Goal: Find specific page/section: Find specific page/section

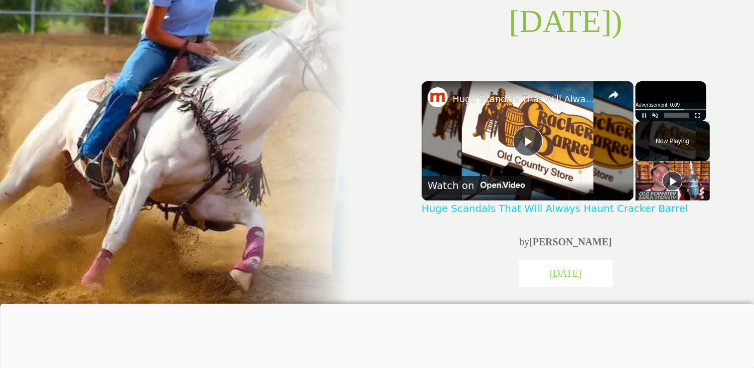
scroll to position [349, 0]
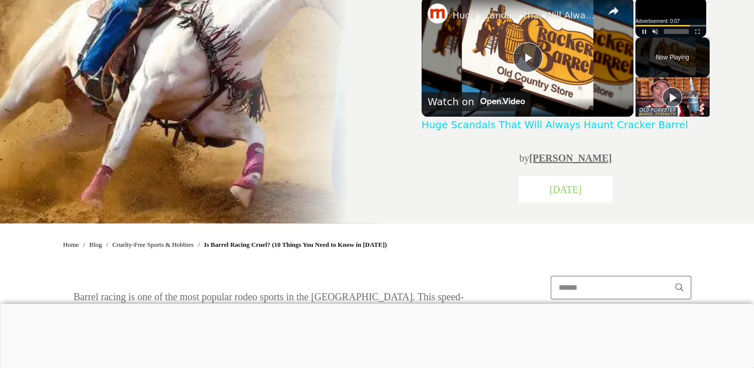
click at [544, 158] on link "[PERSON_NAME]" at bounding box center [570, 158] width 83 height 11
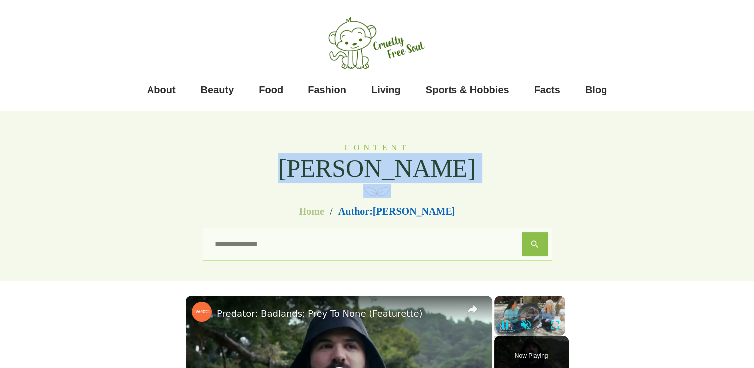
drag, startPoint x: 310, startPoint y: 172, endPoint x: 497, endPoint y: 182, distance: 186.7
click at [497, 182] on div "Content Marina Wildt" at bounding box center [377, 167] width 628 height 73
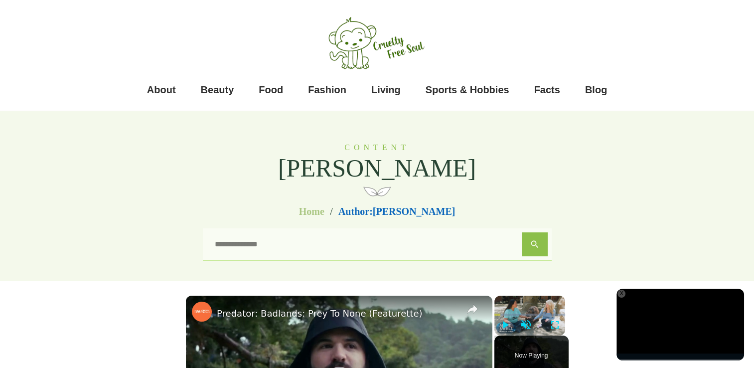
click at [299, 162] on div "Content Marina Wildt" at bounding box center [377, 167] width 628 height 73
click at [305, 167] on div "Content Marina Wildt" at bounding box center [377, 167] width 628 height 73
click at [309, 168] on h2 "[PERSON_NAME]" at bounding box center [377, 168] width 199 height 30
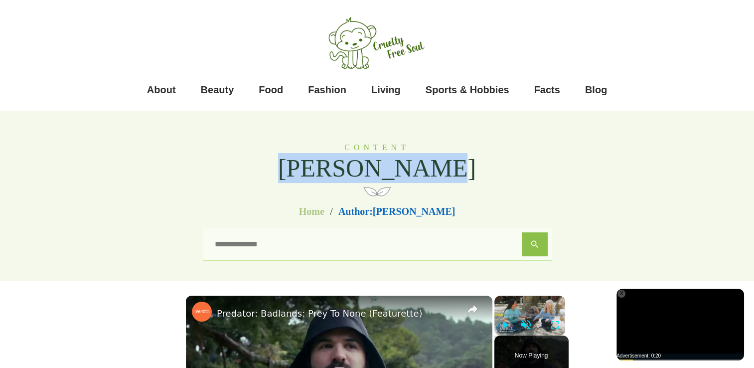
drag, startPoint x: 312, startPoint y: 168, endPoint x: 443, endPoint y: 173, distance: 131.2
click at [443, 173] on span "[PERSON_NAME]" at bounding box center [377, 168] width 199 height 29
copy span "[PERSON_NAME]"
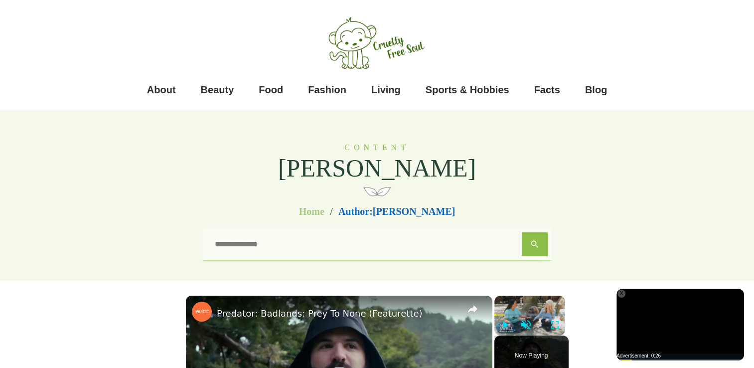
click at [5, 27] on div at bounding box center [377, 55] width 754 height 111
click at [62, 95] on div "About Beauty Food Fashion Living Sports & Hobbies Facts Blog" at bounding box center [374, 53] width 636 height 96
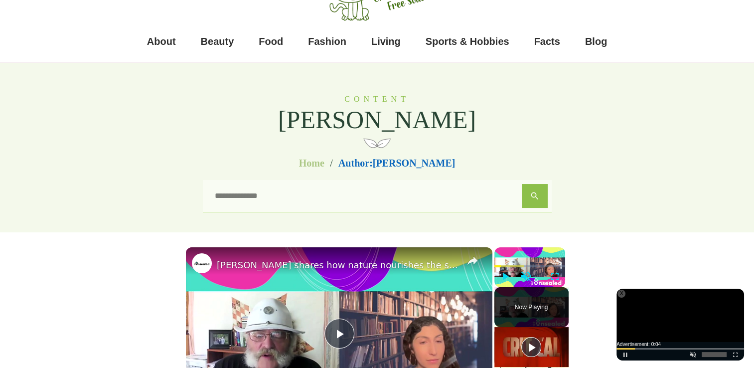
scroll to position [50, 0]
